Goal: Task Accomplishment & Management: Use online tool/utility

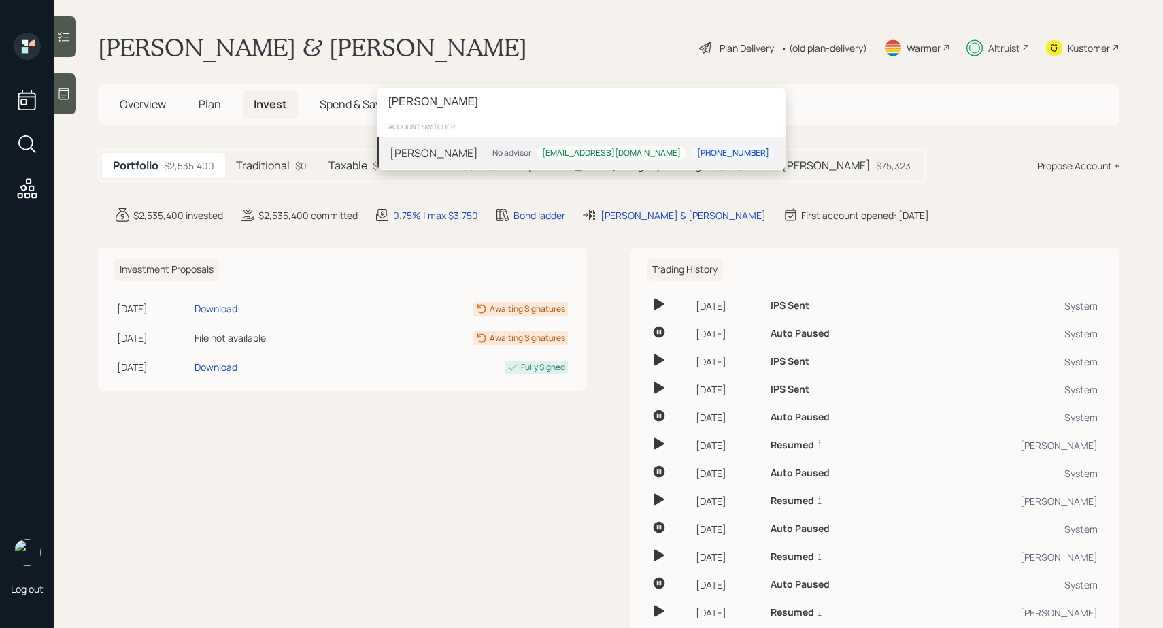
type input "[PERSON_NAME]"
click at [426, 148] on div "[PERSON_NAME]" at bounding box center [434, 153] width 88 height 16
